Goal: Use online tool/utility: Utilize a website feature to perform a specific function

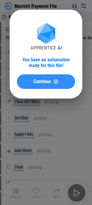
click at [56, 88] on button "Continue" at bounding box center [46, 81] width 58 height 15
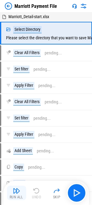
click at [19, 195] on div "Run All" at bounding box center [17, 197] width 14 height 4
